Goal: Task Accomplishment & Management: Use online tool/utility

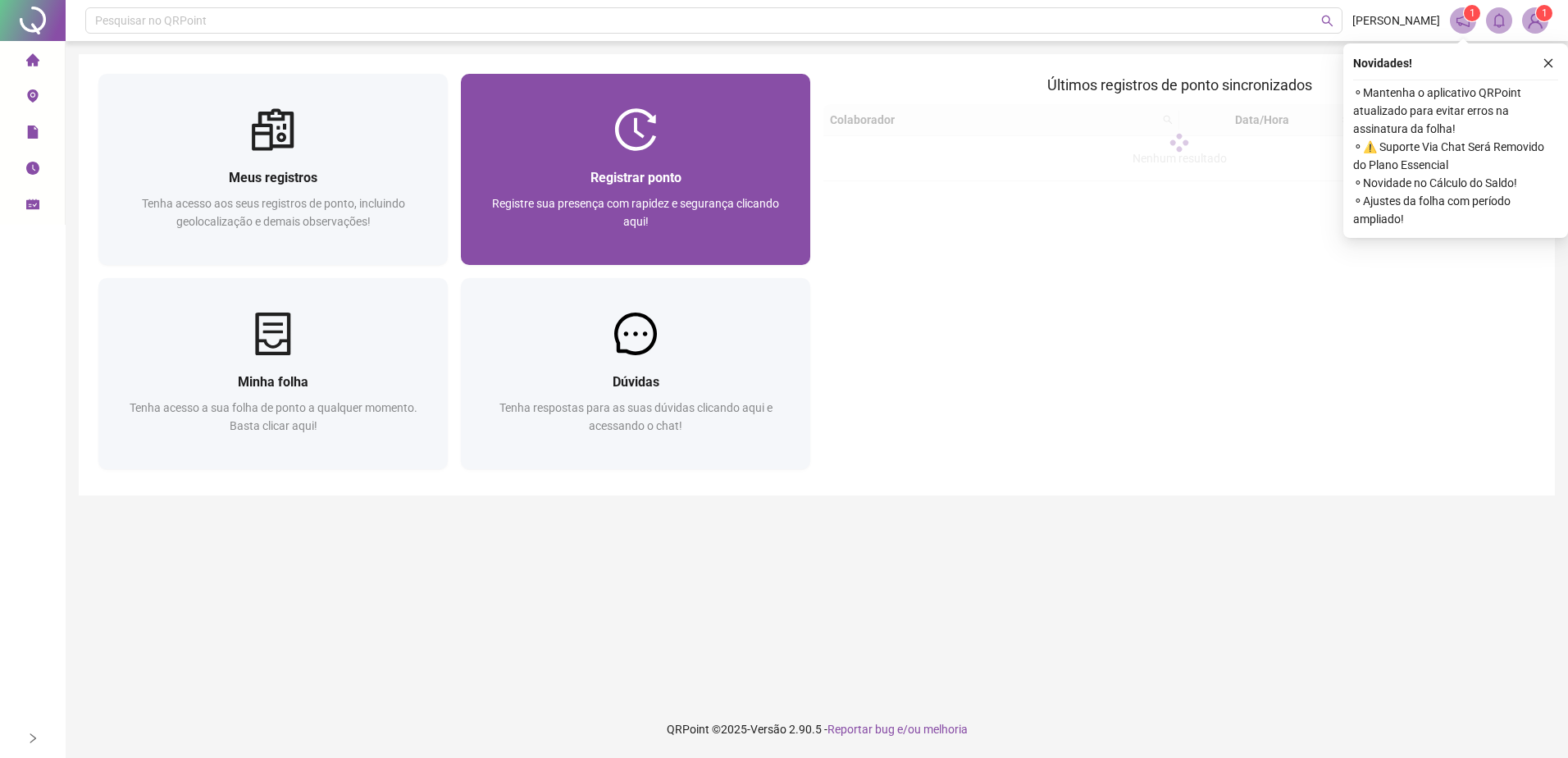
click at [707, 169] on div "Registrar ponto" at bounding box center [636, 177] width 310 height 20
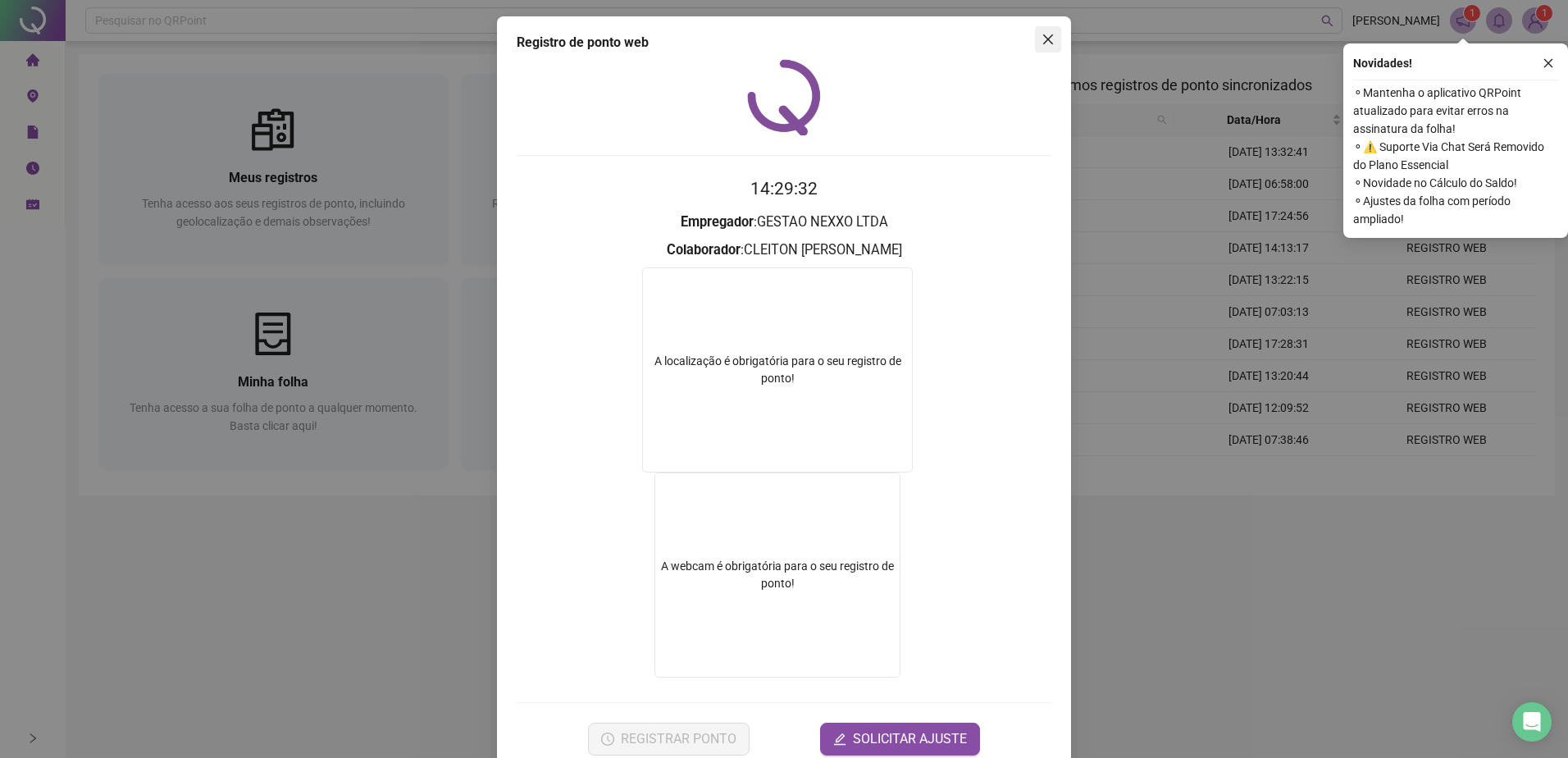
click at [1044, 43] on icon "close" at bounding box center [1048, 39] width 10 height 10
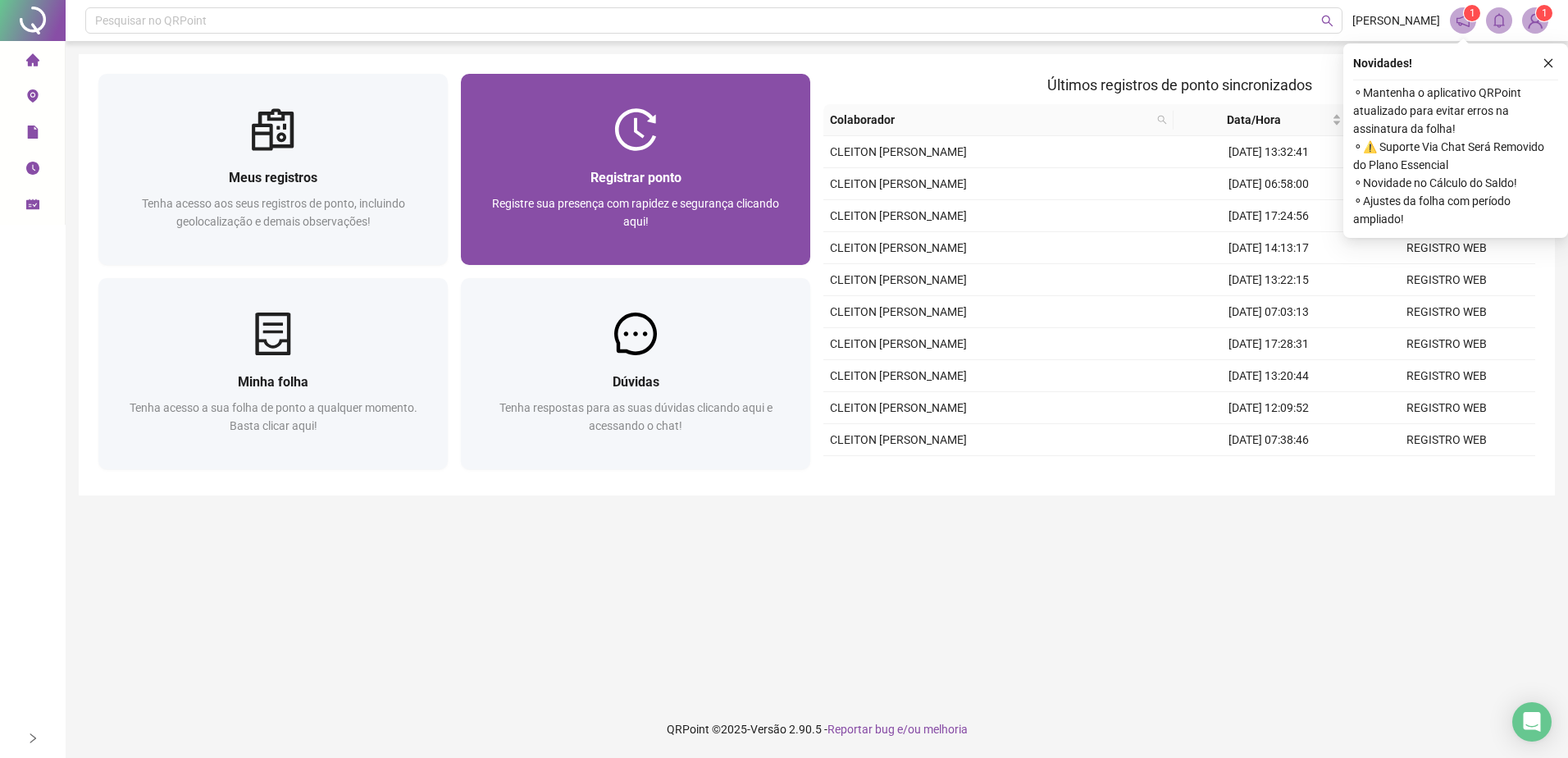
click at [660, 197] on span "Registre sua presença com rapidez e segurança clicando aqui!" at bounding box center [635, 212] width 287 height 32
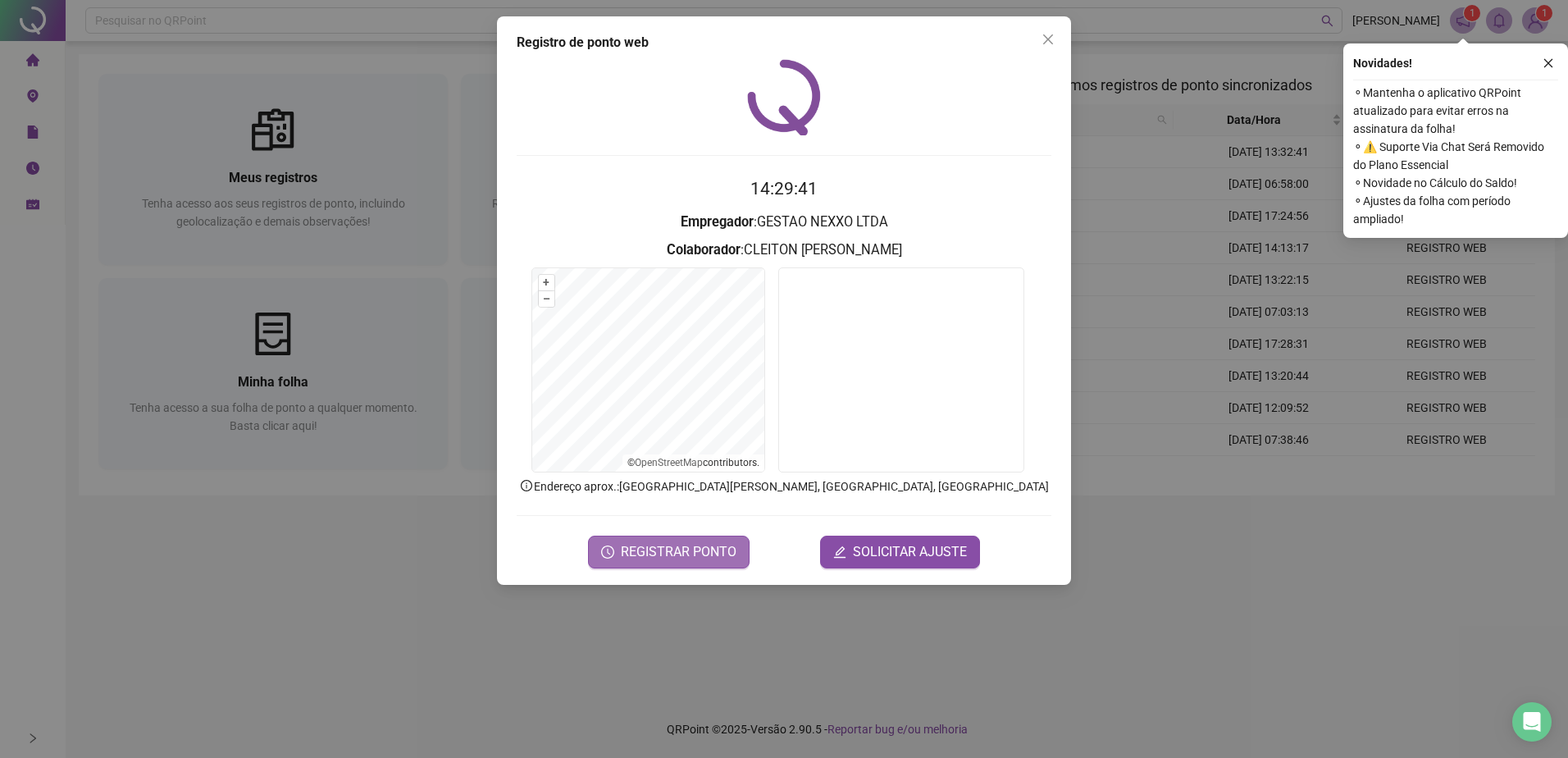
click at [703, 553] on span "REGISTRAR PONTO" at bounding box center [679, 552] width 116 height 19
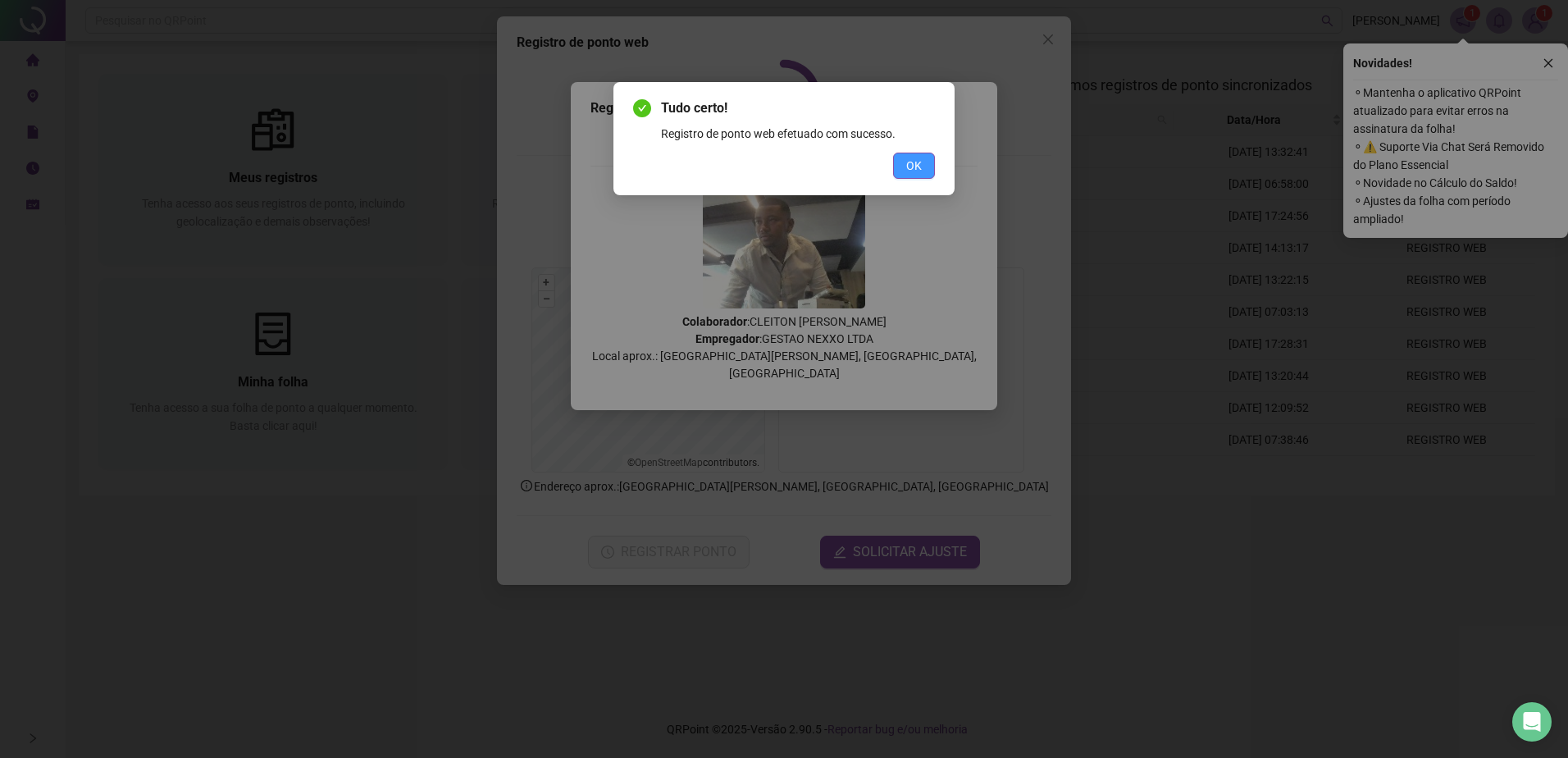
click at [924, 162] on button "OK" at bounding box center [914, 166] width 42 height 26
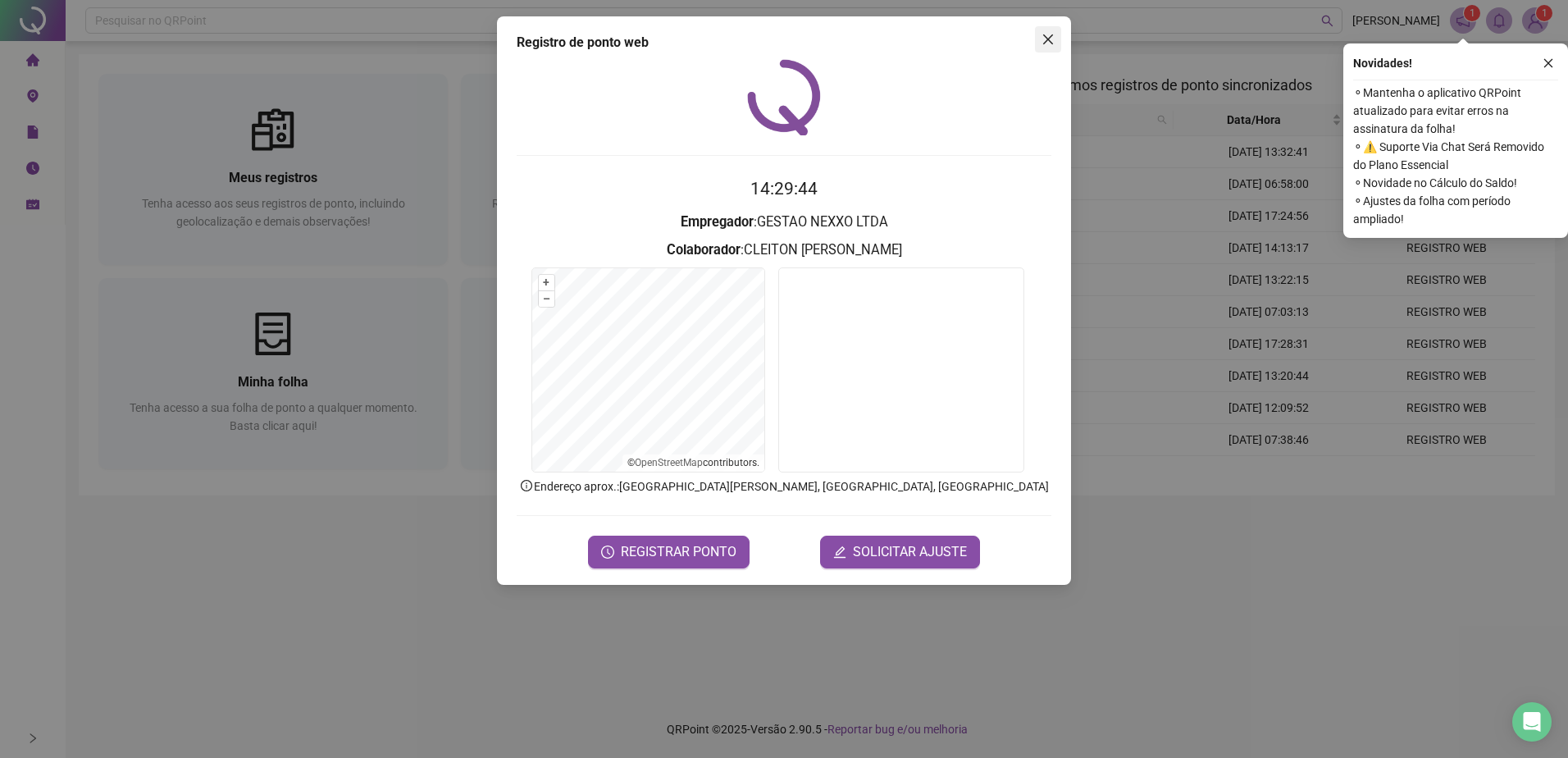
click at [1051, 39] on icon "close" at bounding box center [1048, 39] width 13 height 13
